Goal: Information Seeking & Learning: Learn about a topic

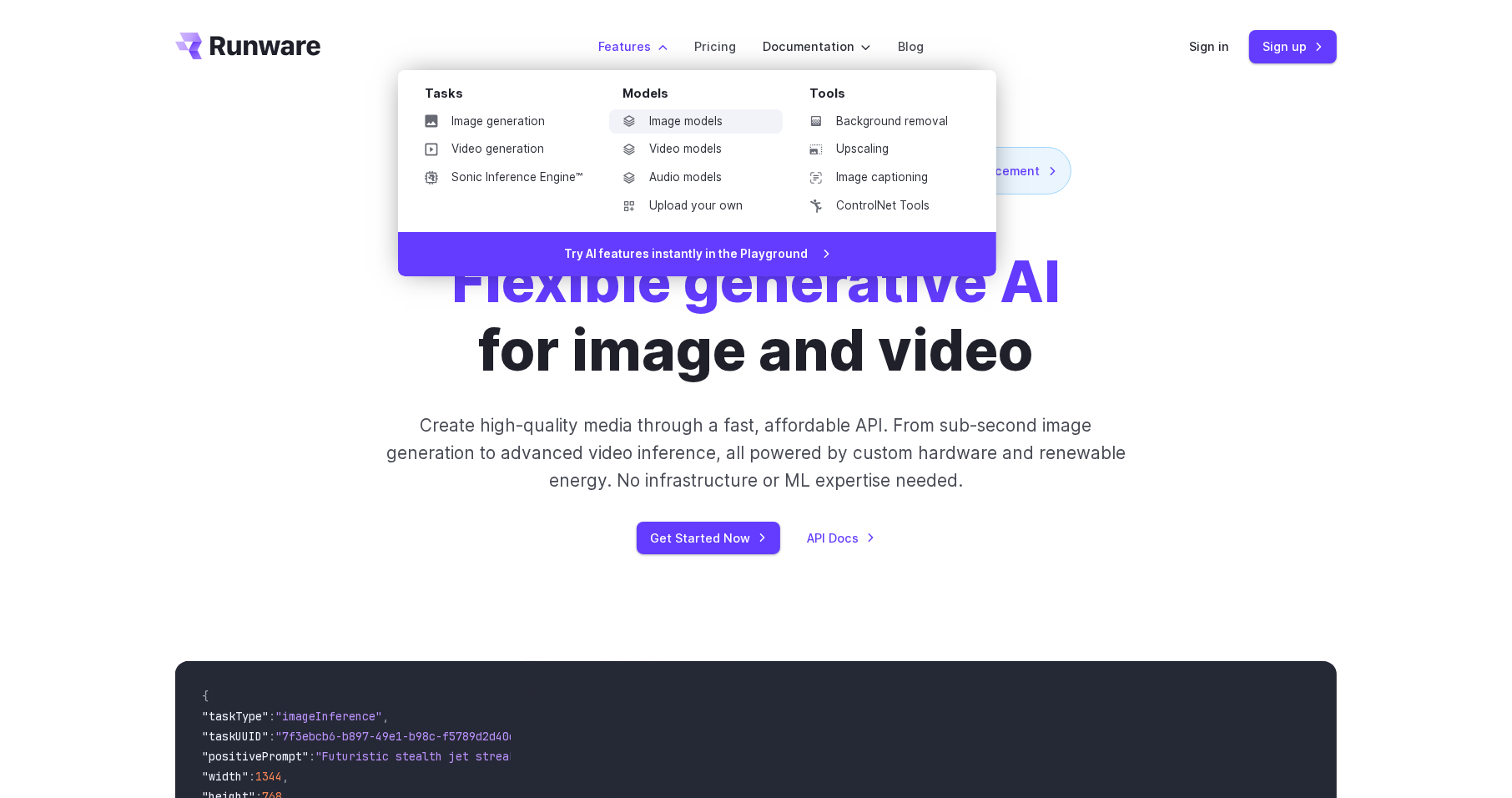
click at [695, 118] on link "Image models" at bounding box center [696, 122] width 174 height 25
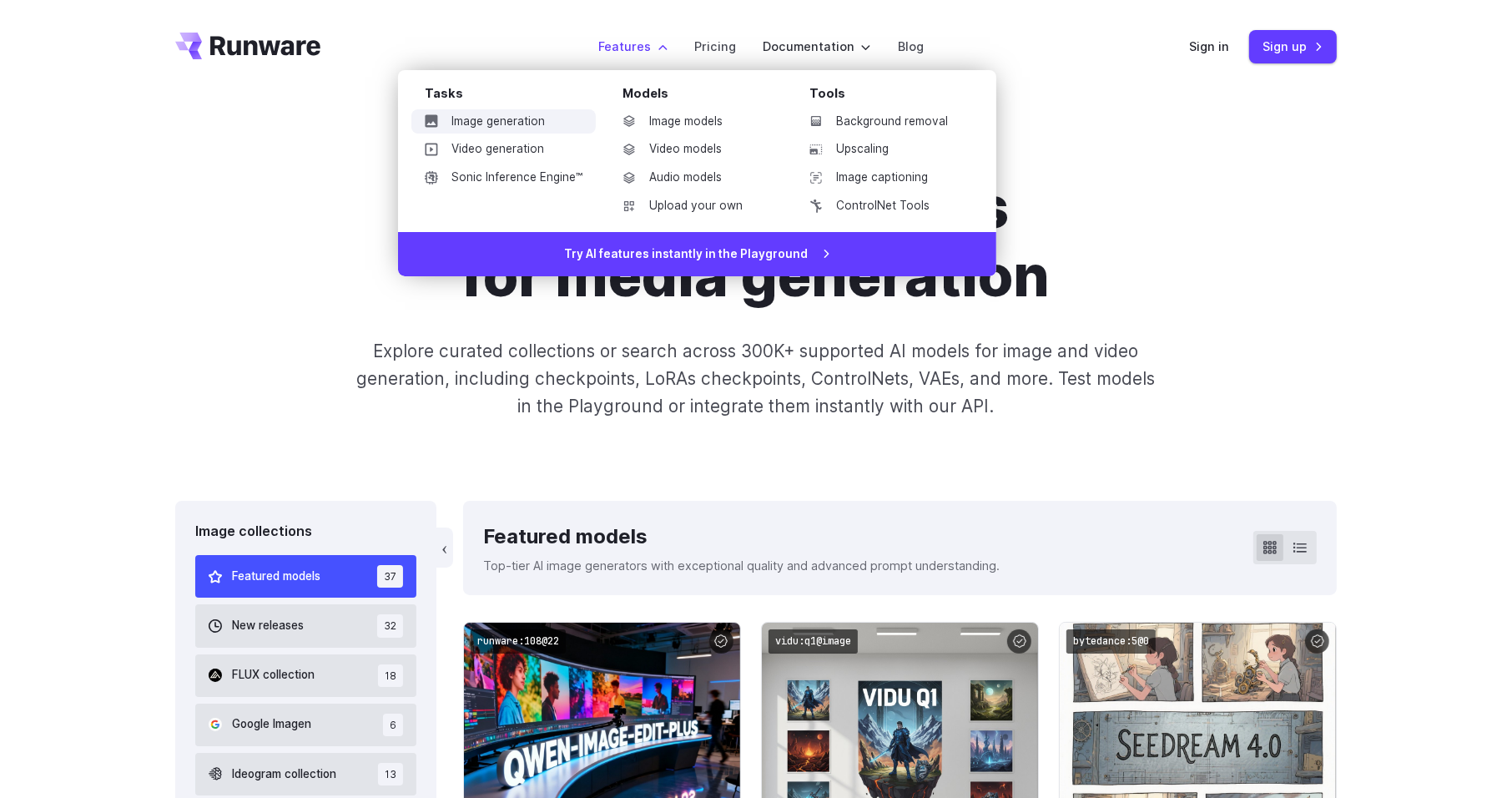
click at [528, 119] on link "Image generation" at bounding box center [503, 122] width 184 height 25
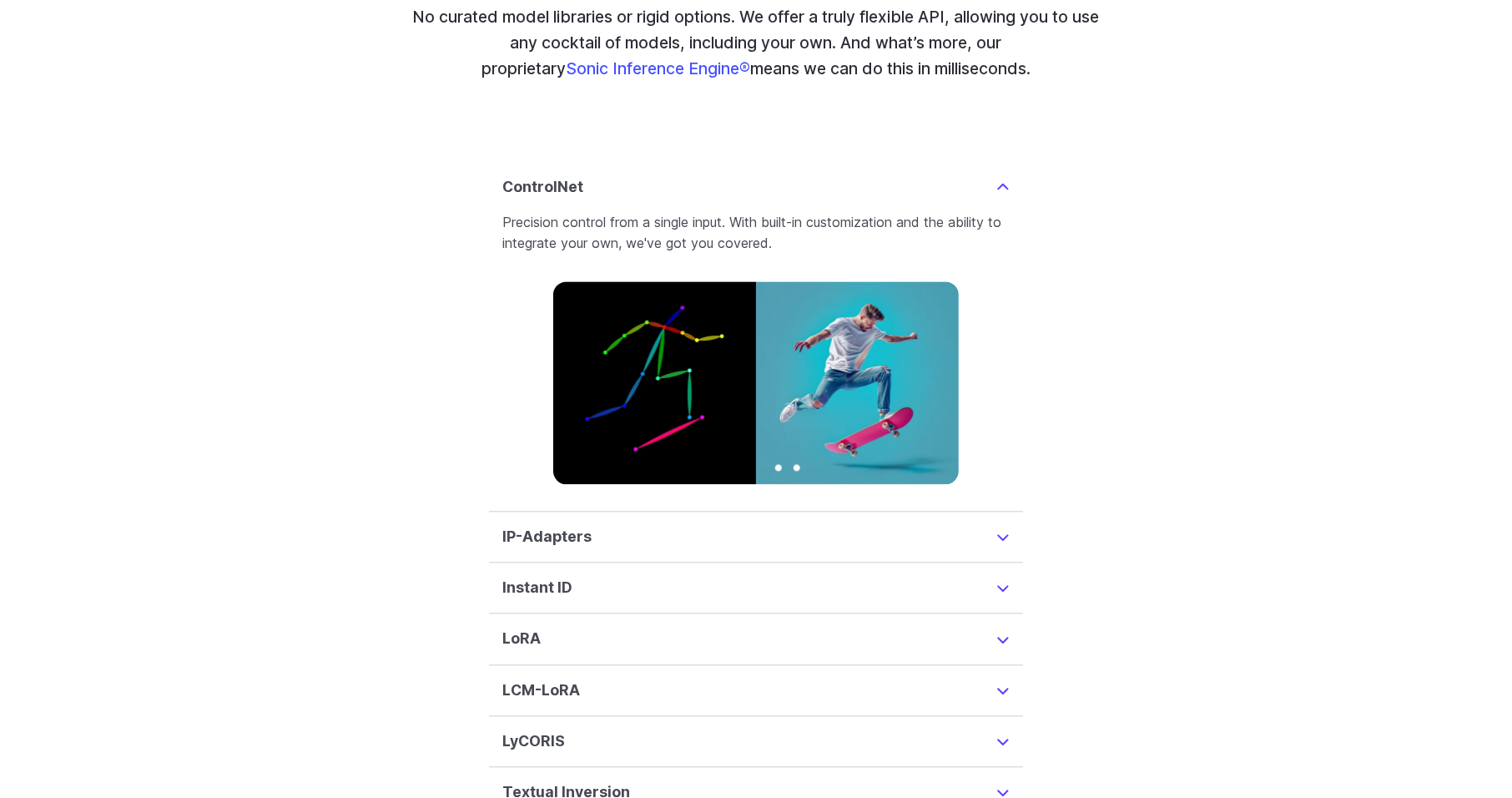
scroll to position [3902, 0]
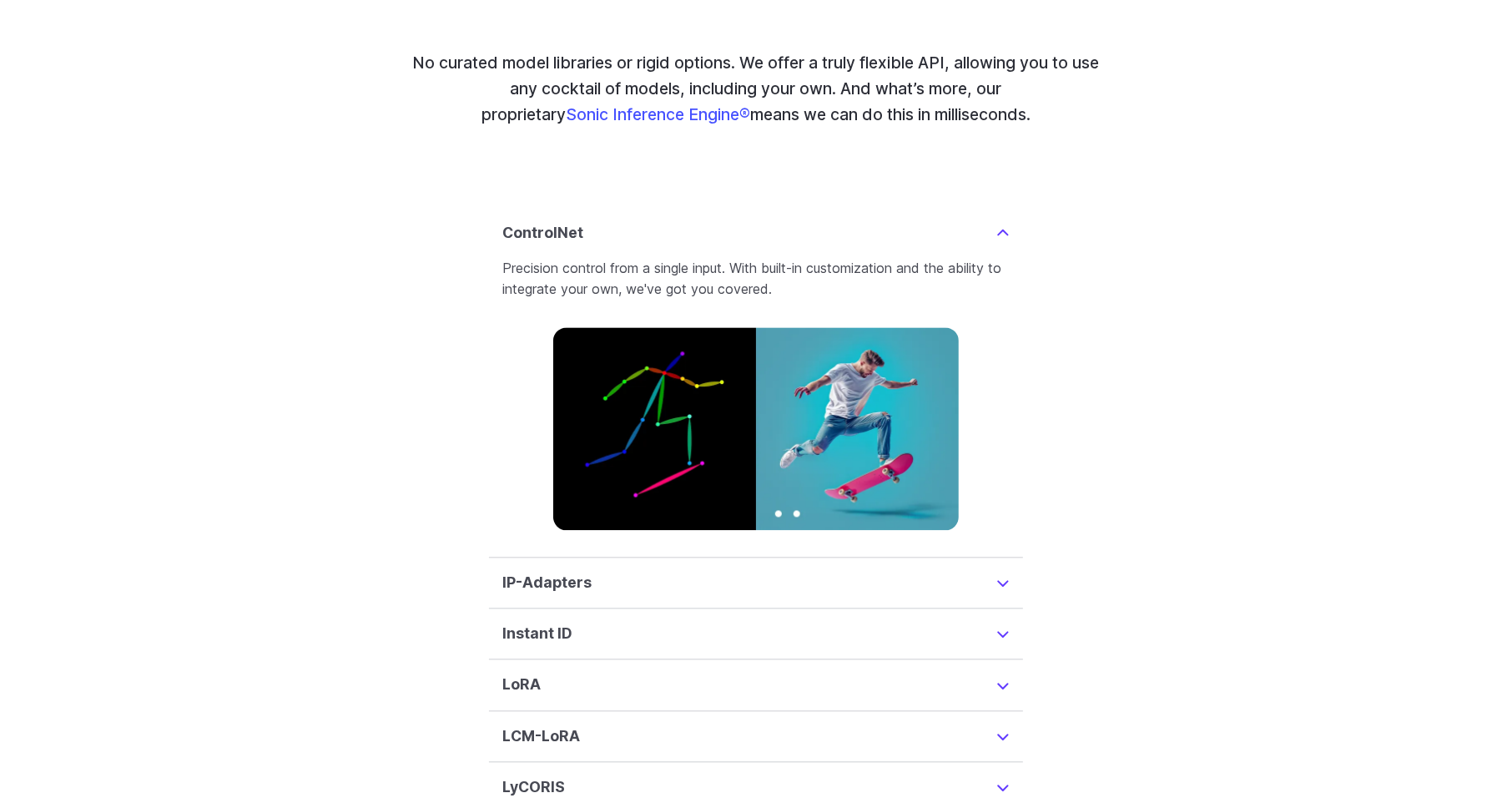
click at [580, 571] on h3 "IP-Adapters" at bounding box center [546, 583] width 90 height 24
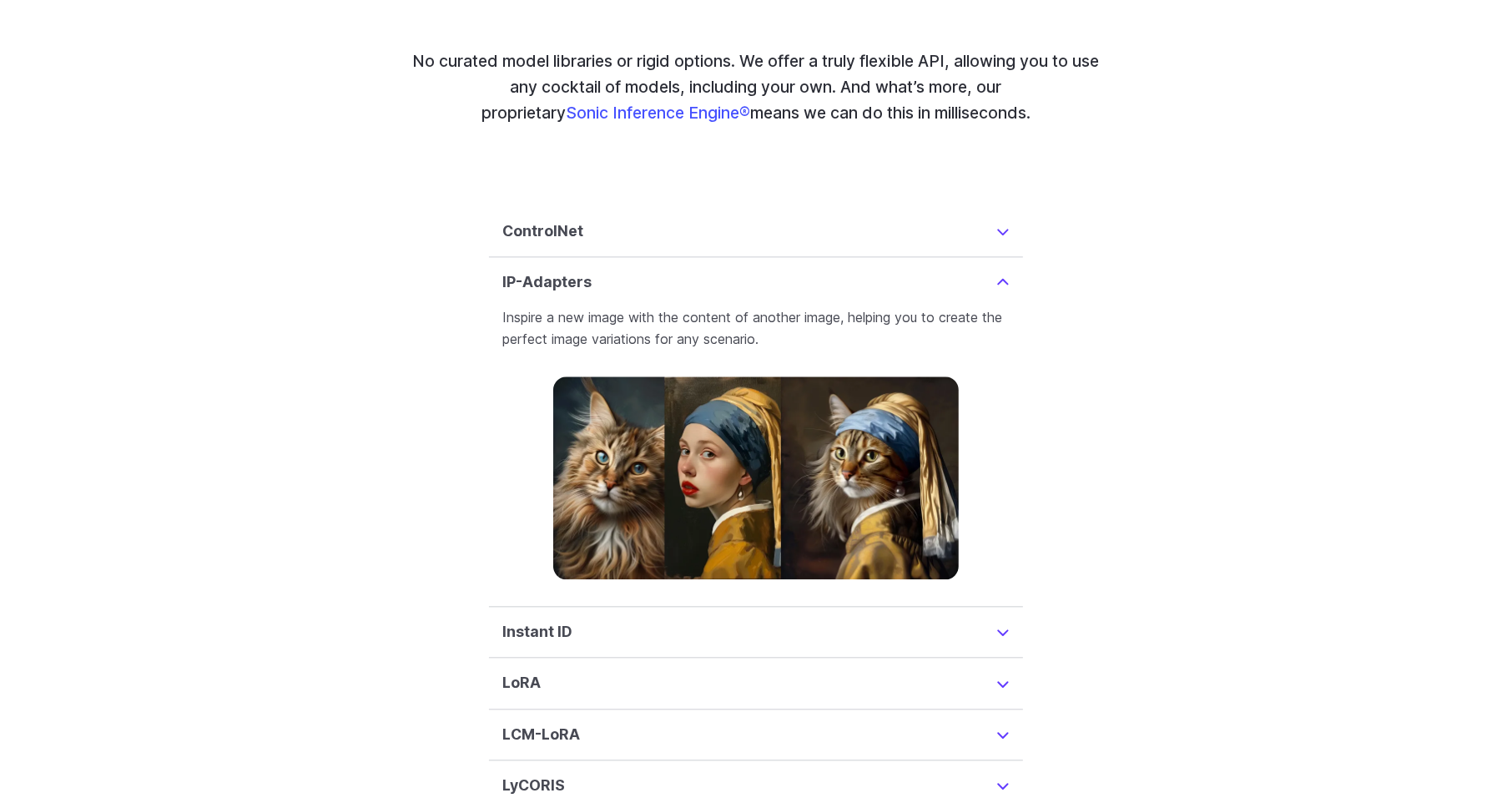
scroll to position [4029, 0]
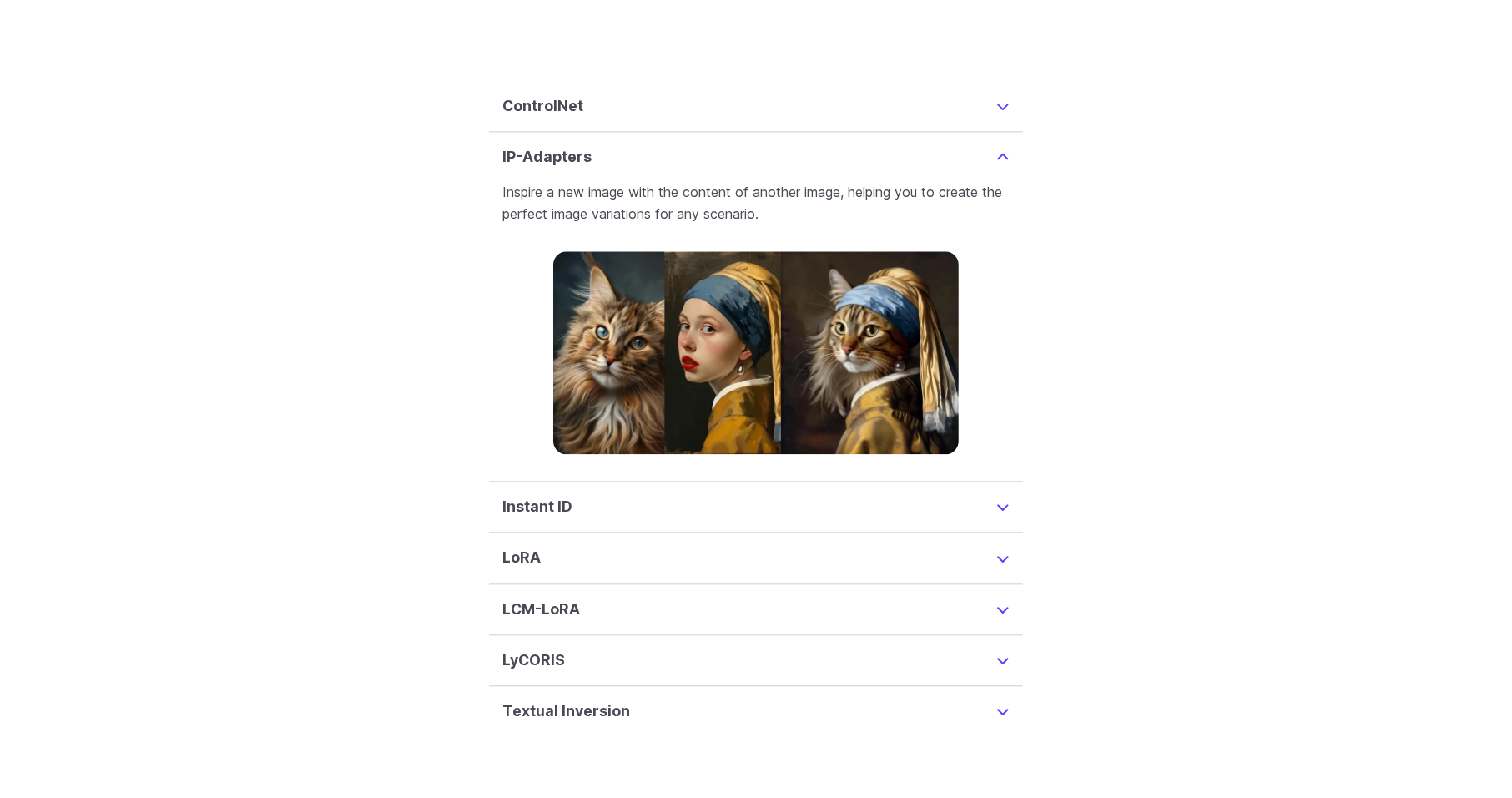
click at [551, 546] on summary "LoRA" at bounding box center [755, 557] width 507 height 24
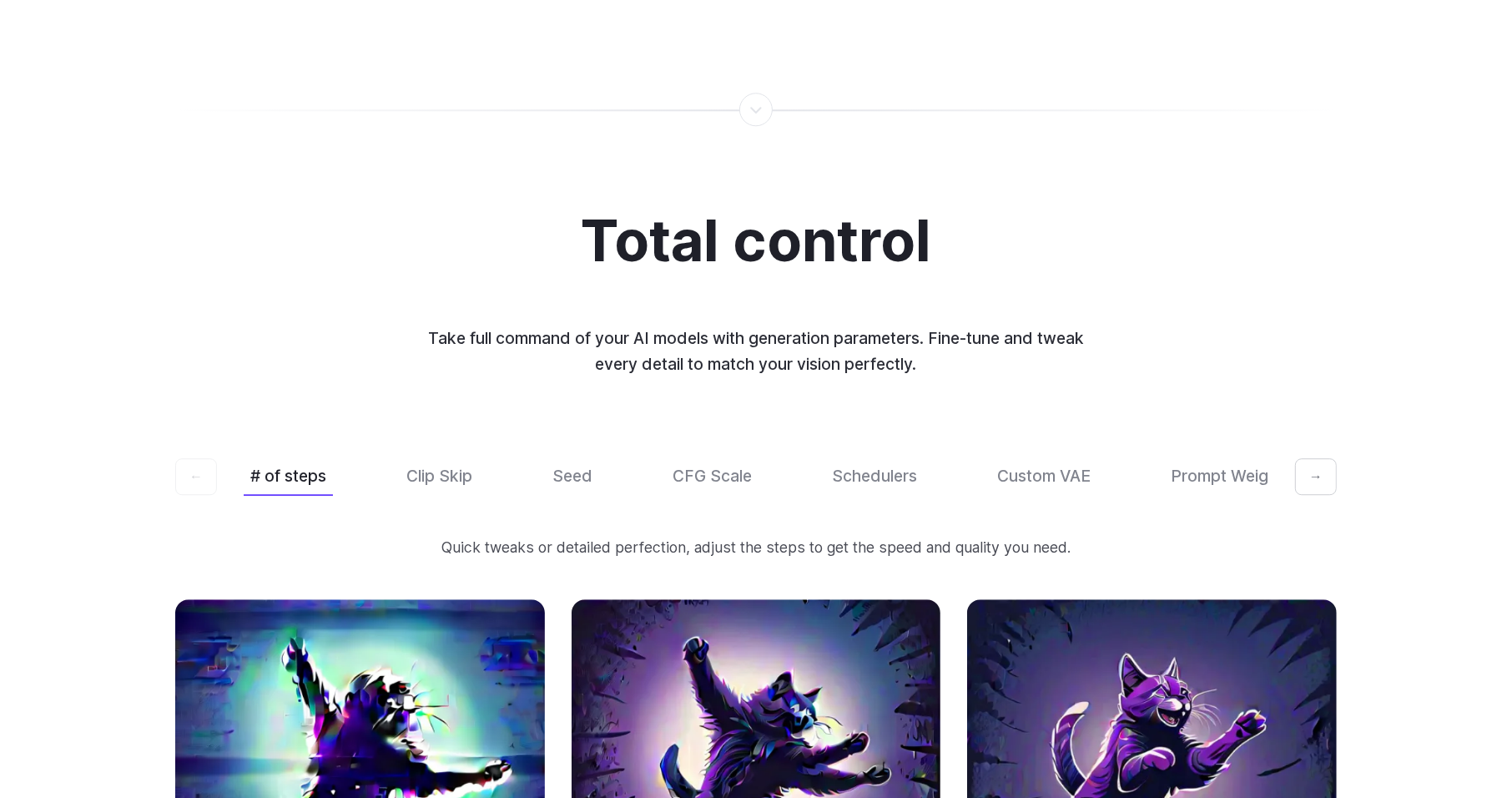
scroll to position [4772, 0]
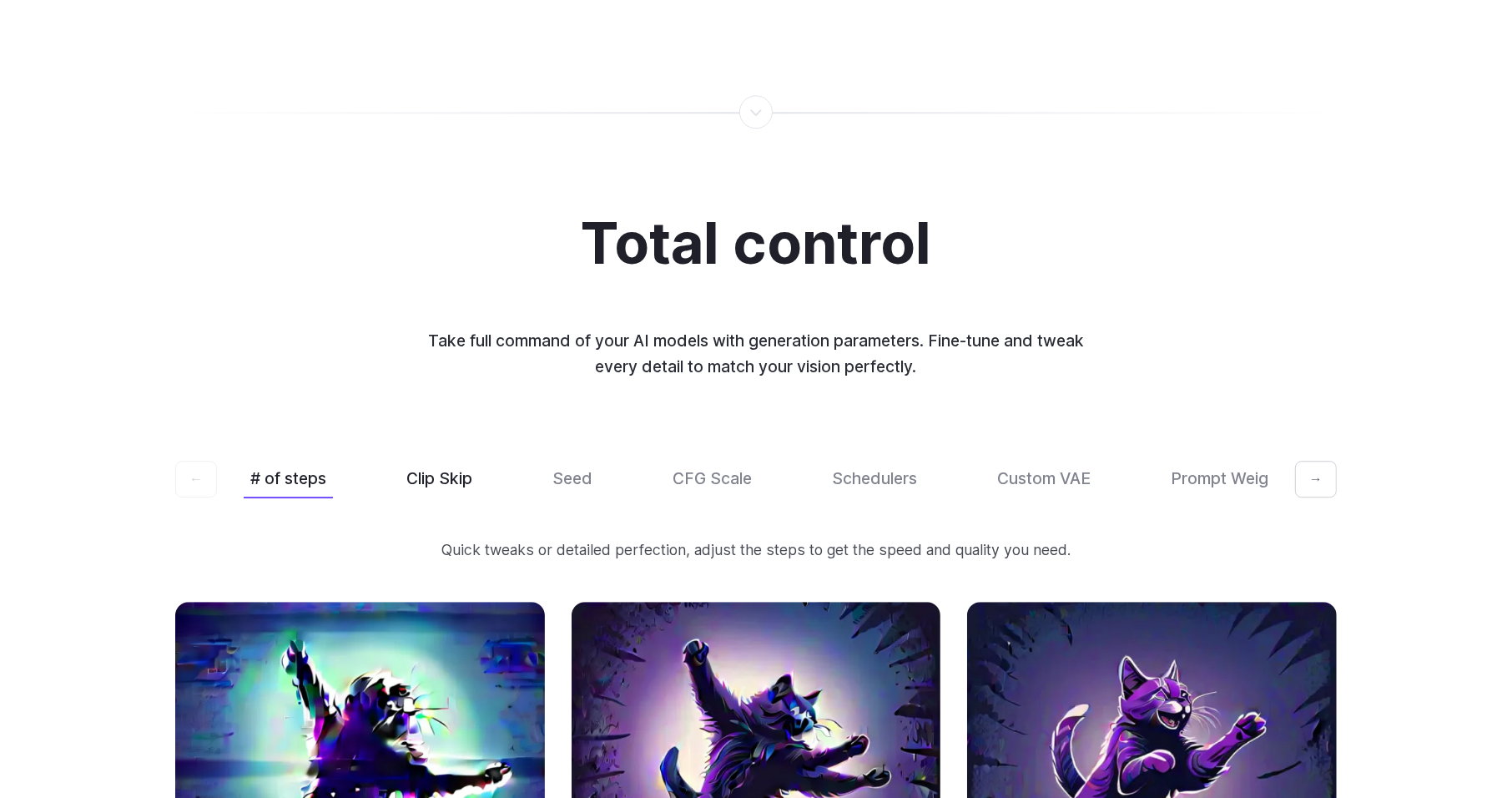
click at [456, 459] on button "Clip Skip" at bounding box center [439, 479] width 79 height 40
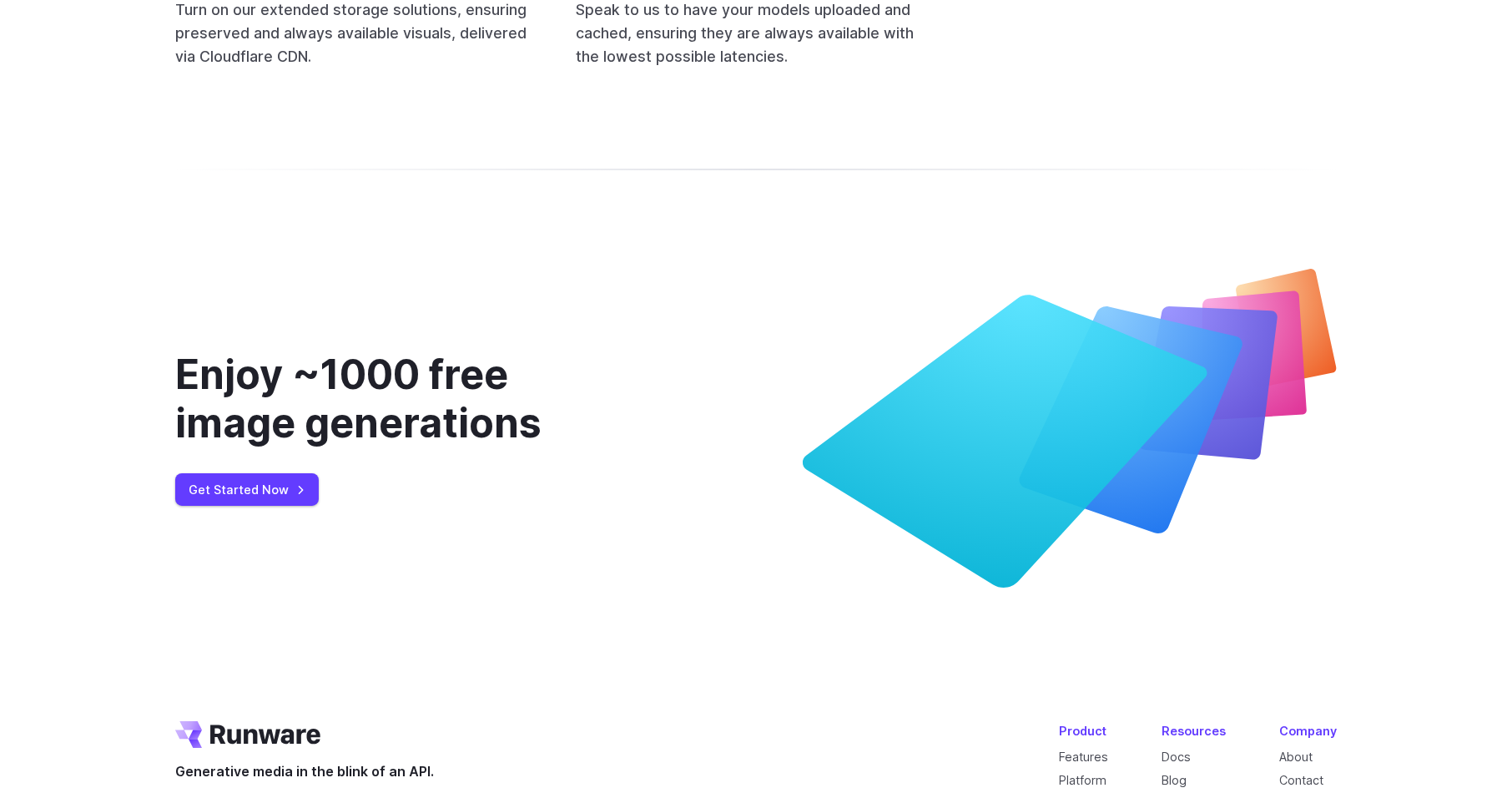
scroll to position [6620, 0]
